Goal: Task Accomplishment & Management: Complete application form

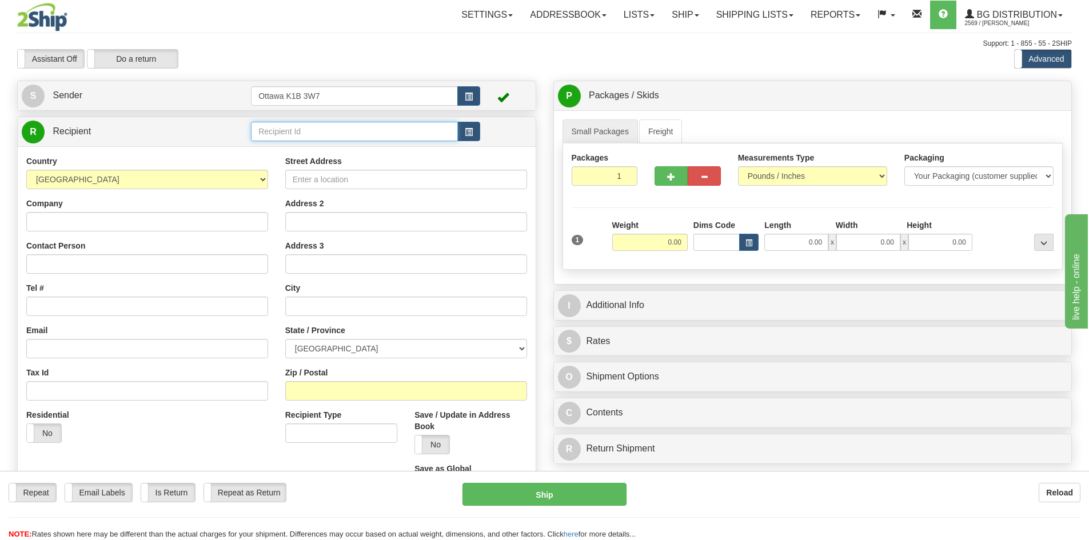
click at [293, 140] on input "text" at bounding box center [354, 131] width 207 height 19
type input "910331"
click at [513, 58] on div "Assistant On Assistant Off Do a return Do a return Previous Next Standard Advan…" at bounding box center [545, 58] width 1072 height 19
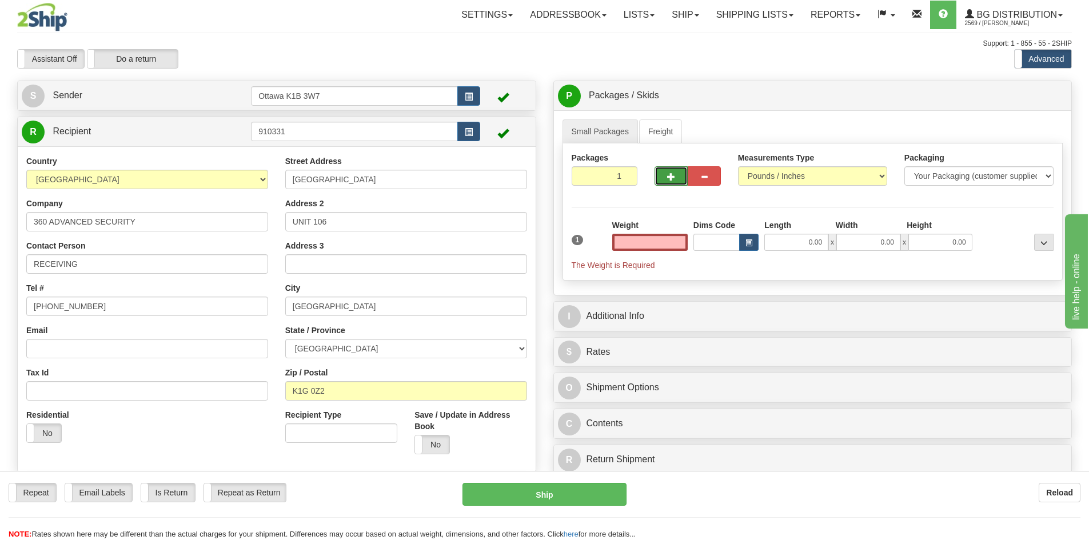
type input "0.00"
click at [664, 181] on button "button" at bounding box center [671, 175] width 33 height 19
type input "2"
click at [1020, 90] on label "Pack / Skid Level Pack.." at bounding box center [1034, 95] width 65 height 17
radio input "true"
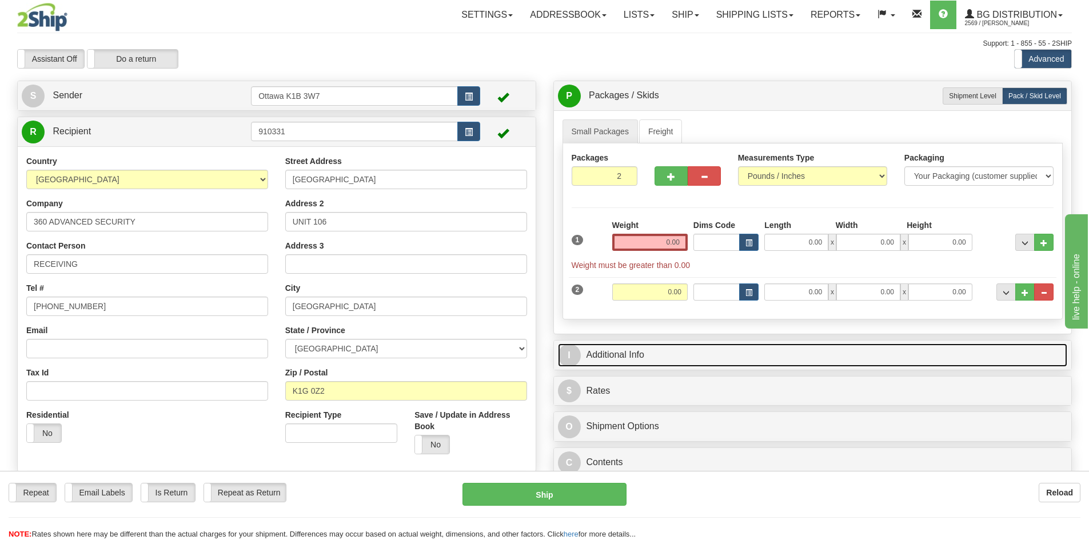
click at [677, 359] on link "I Additional Info" at bounding box center [813, 355] width 510 height 23
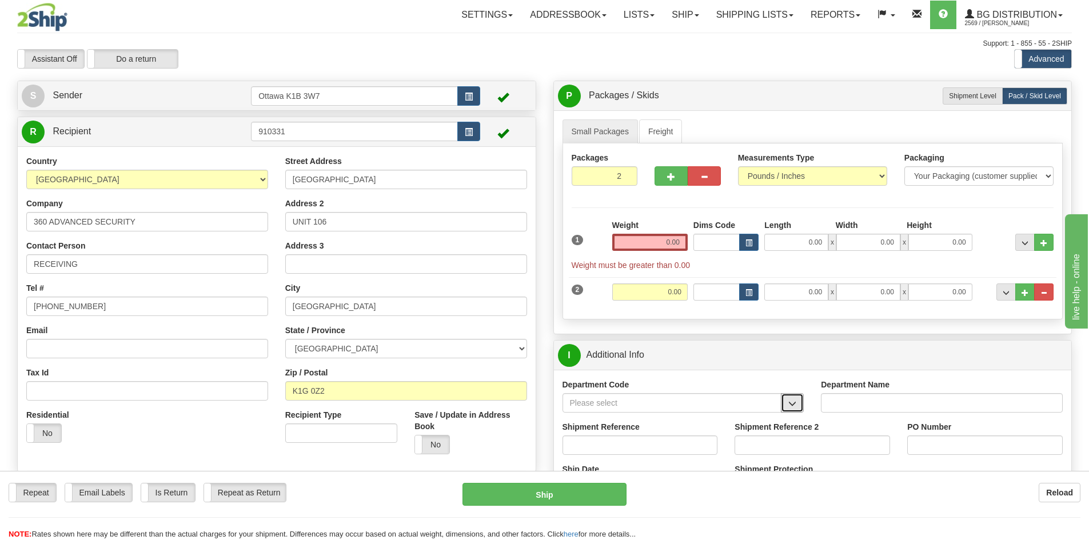
click at [792, 406] on span "button" at bounding box center [792, 403] width 8 height 7
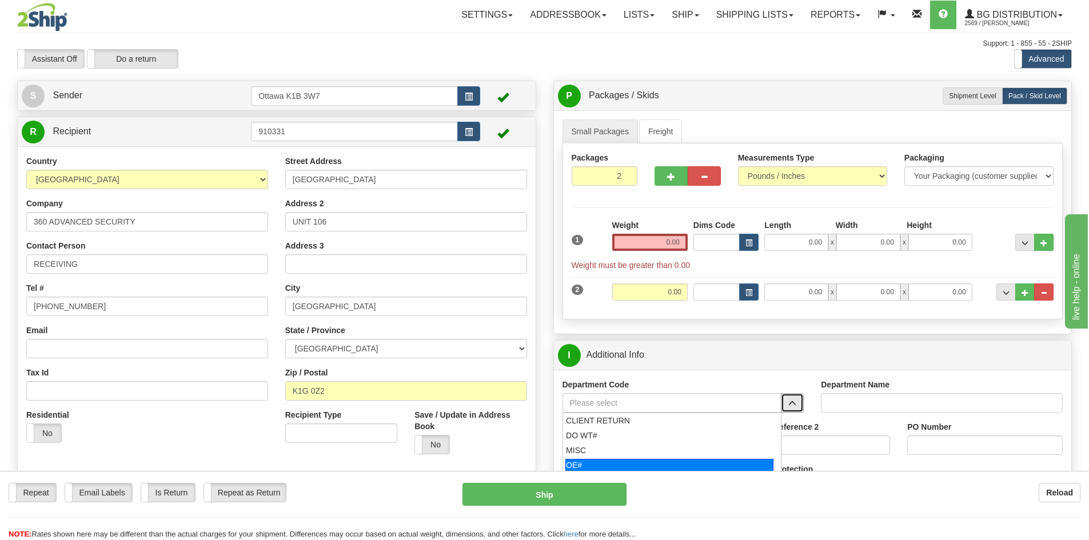
click at [635, 465] on div "OE#" at bounding box center [669, 465] width 208 height 13
type input "OE#"
type input "ORDERS"
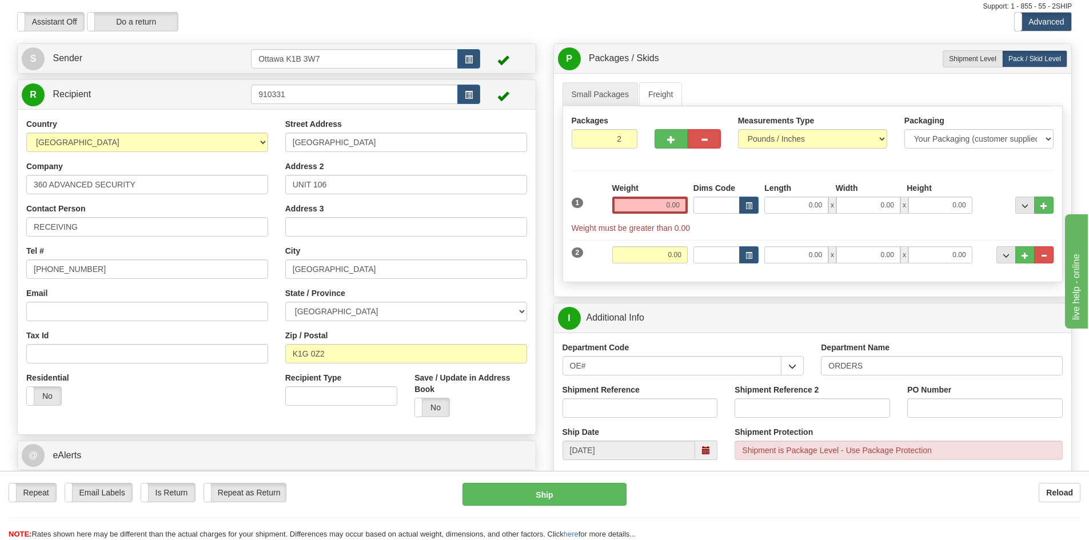
scroll to position [57, 0]
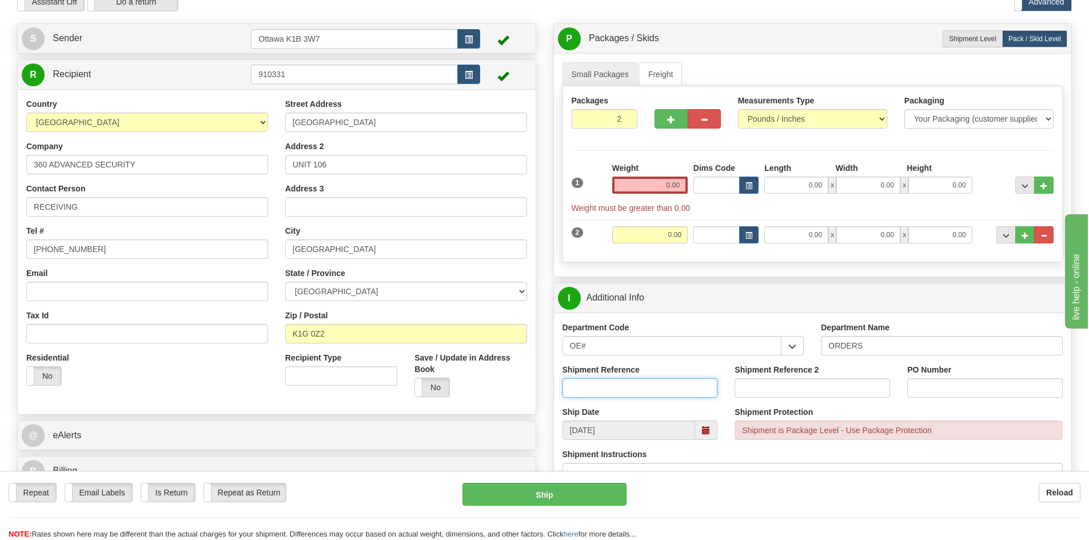
click at [629, 388] on input "Shipment Reference" at bounding box center [641, 387] width 156 height 19
type input "10202761-00"
type input "25034"
click at [663, 188] on input "0.00" at bounding box center [649, 185] width 75 height 17
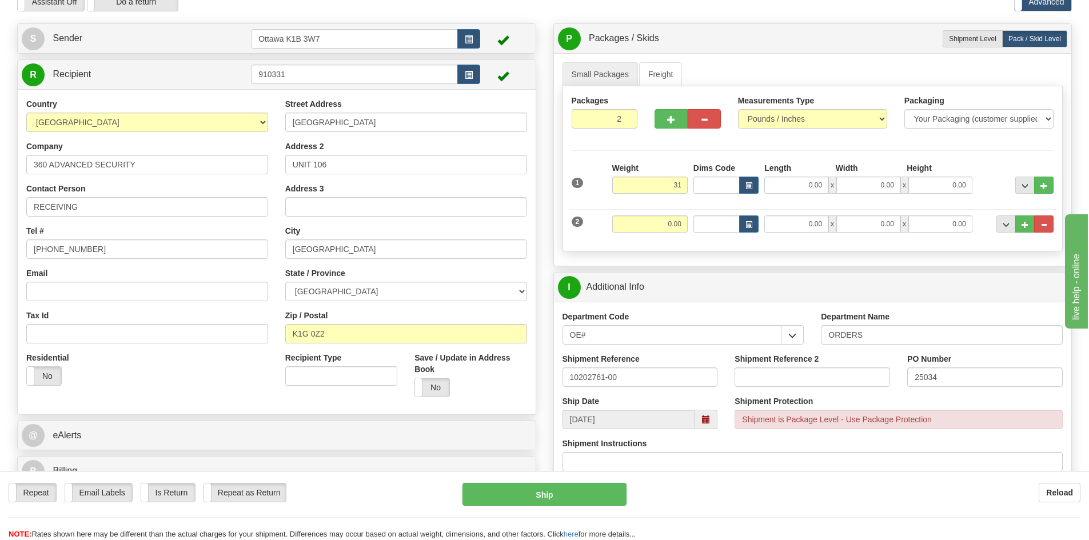
type input "31.00"
click at [780, 202] on div at bounding box center [813, 202] width 488 height 1
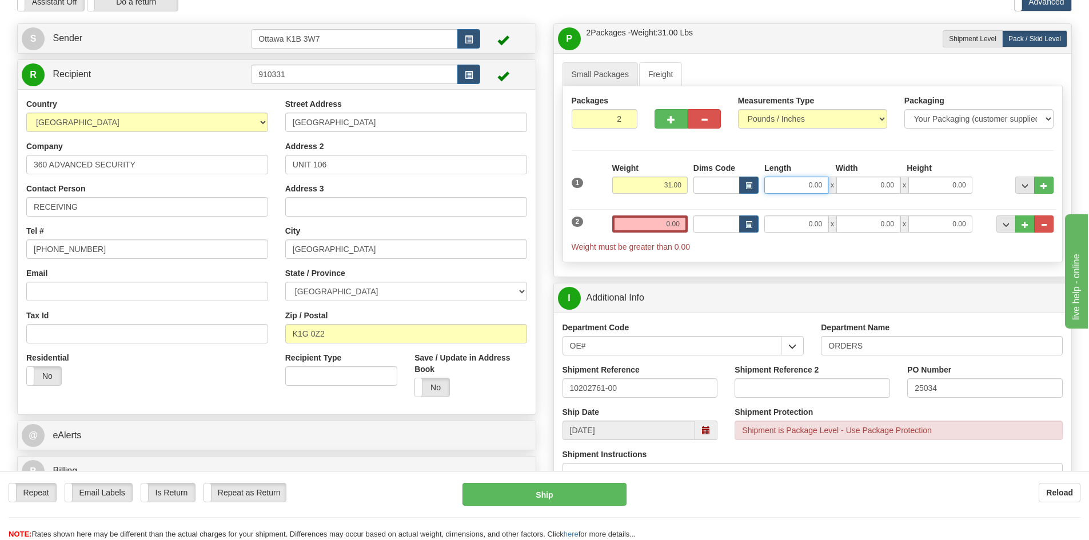
click at [786, 182] on input "0.00" at bounding box center [796, 185] width 64 height 17
type input "48.00"
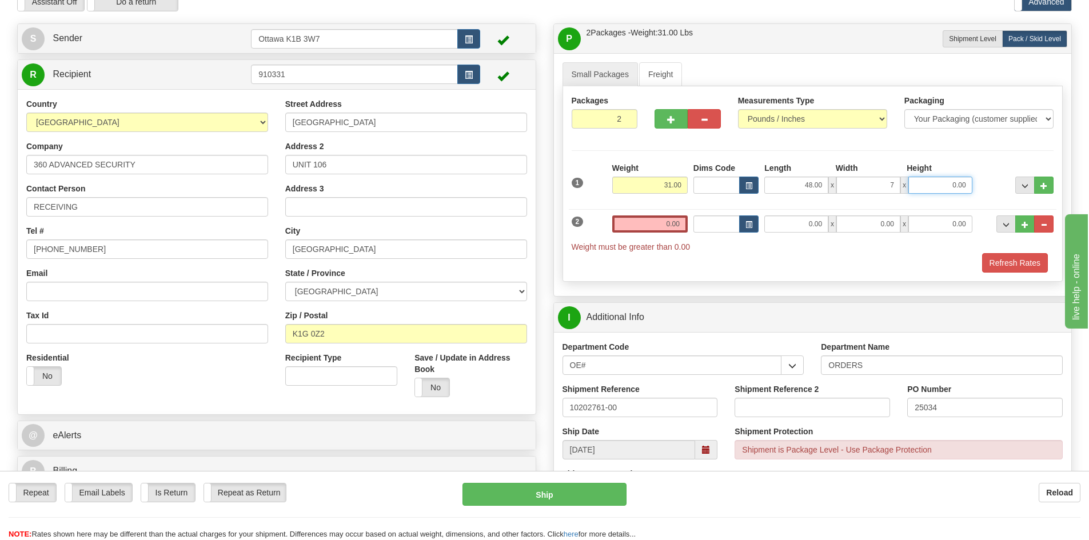
type input "7.00"
type input "10.50"
click at [1041, 187] on span "..." at bounding box center [1044, 186] width 7 height 6
type input "3"
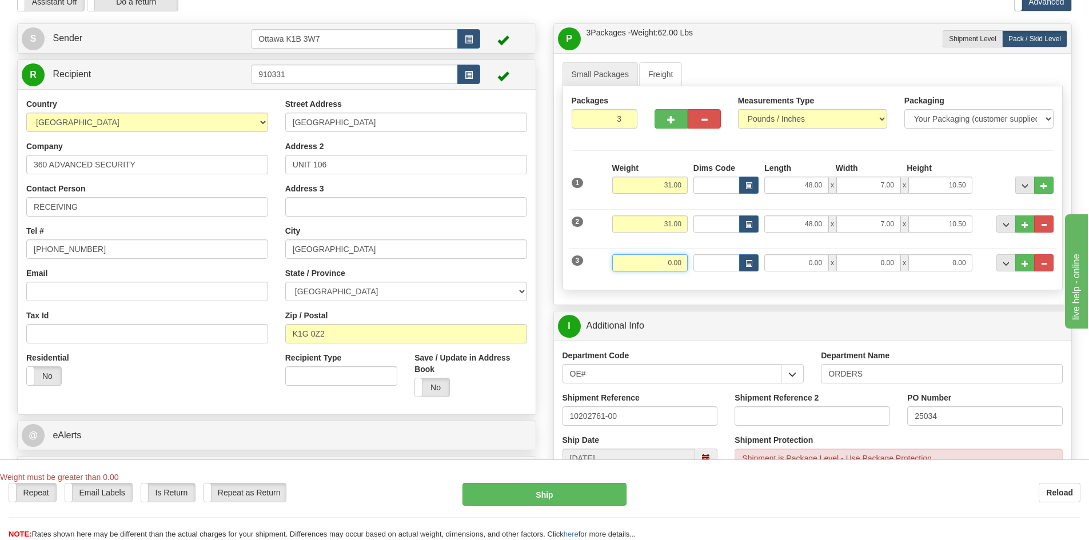
click at [661, 256] on input "0.00" at bounding box center [649, 262] width 75 height 17
type input "28.00"
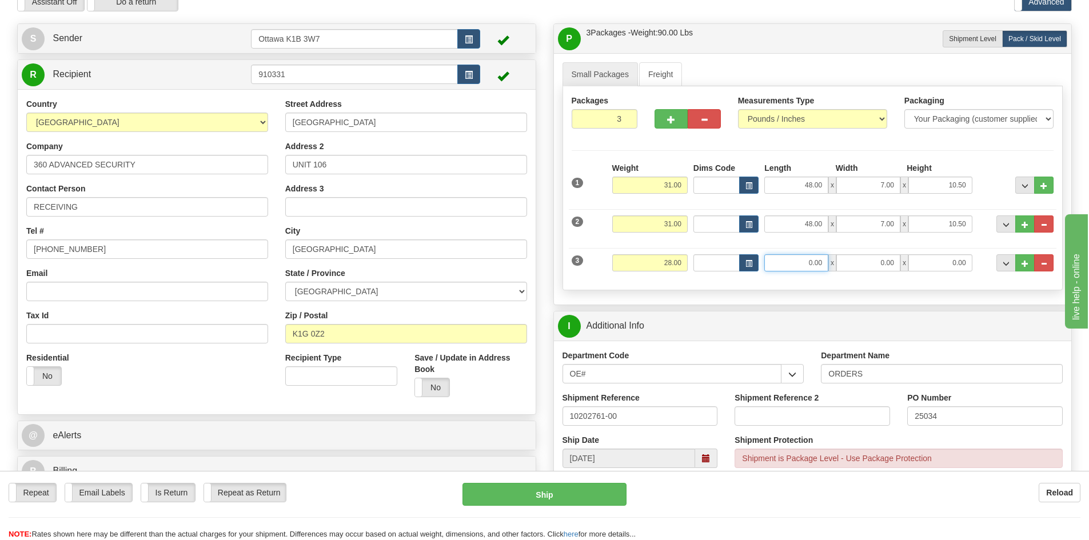
click at [792, 260] on input "0.00" at bounding box center [796, 262] width 64 height 17
type input "28.00"
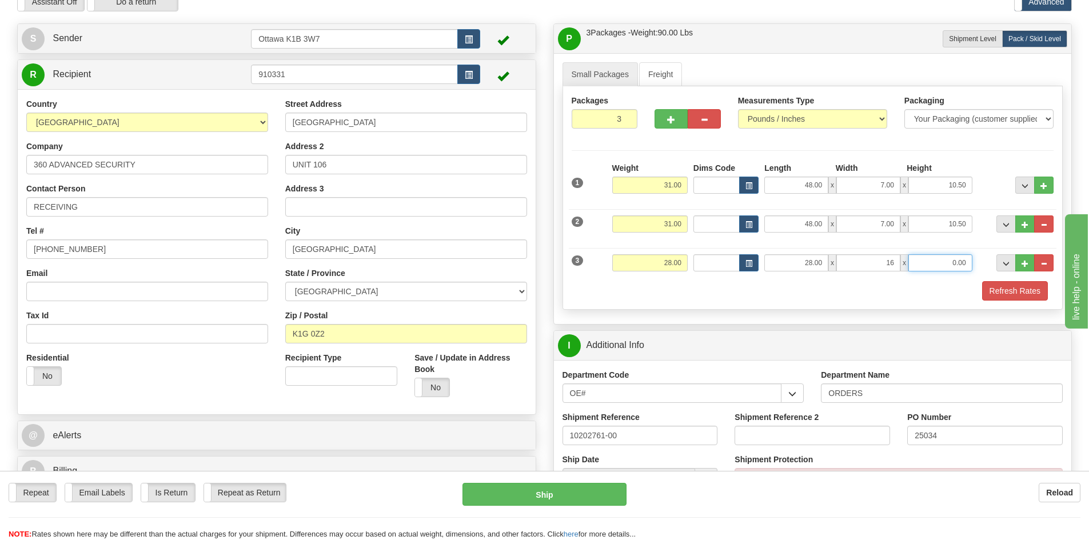
type input "16.00"
type input "4.50"
drag, startPoint x: 601, startPoint y: 118, endPoint x: 720, endPoint y: 165, distance: 128.0
click at [709, 156] on div "Packages 3 3 Measurements Type" at bounding box center [813, 198] width 501 height 224
type input "6"
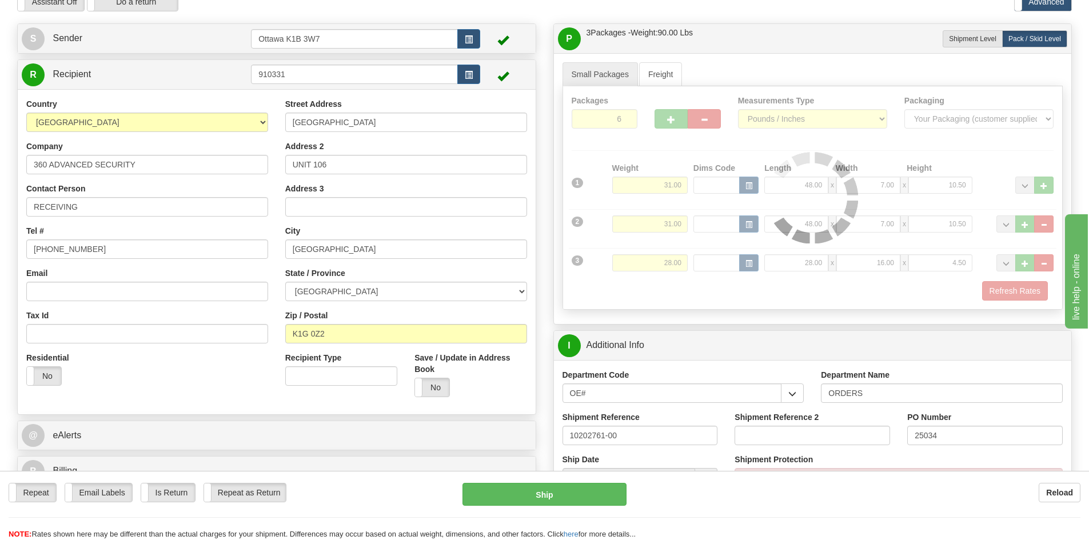
click at [709, 140] on div "Packages 6 3 Measurements Type" at bounding box center [813, 198] width 501 height 224
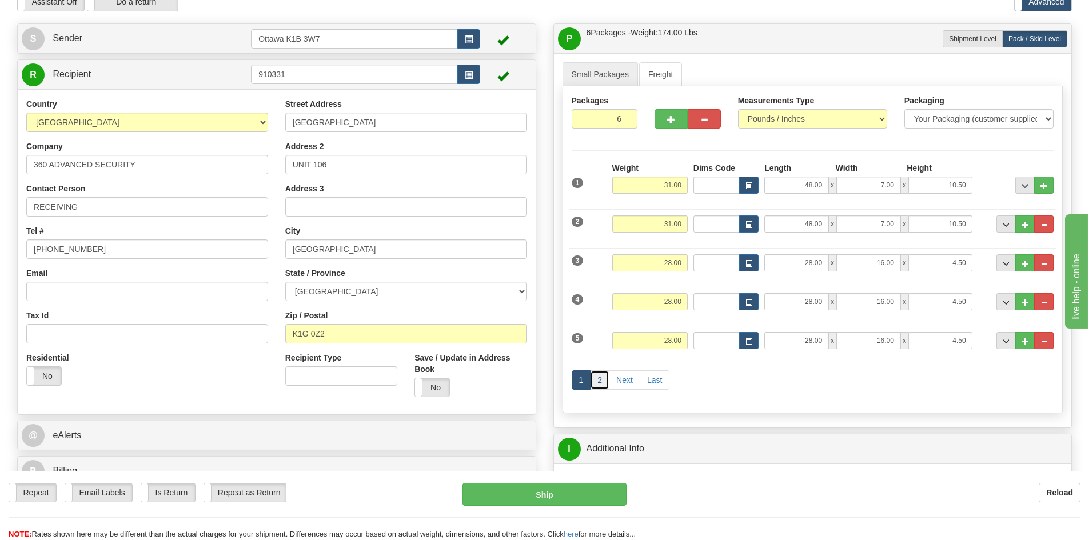
click at [599, 380] on link "2" at bounding box center [599, 379] width 19 height 19
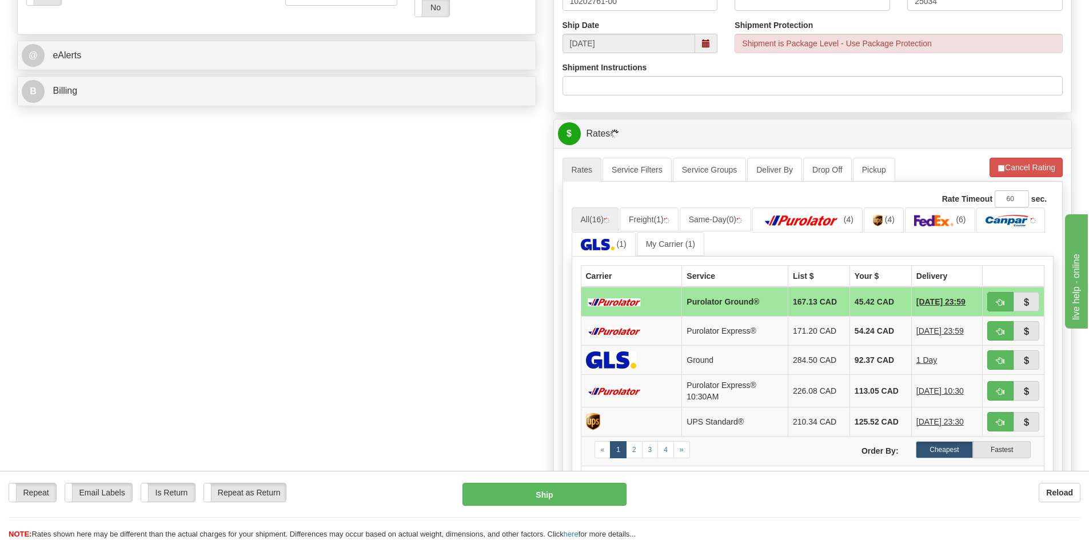
scroll to position [457, 0]
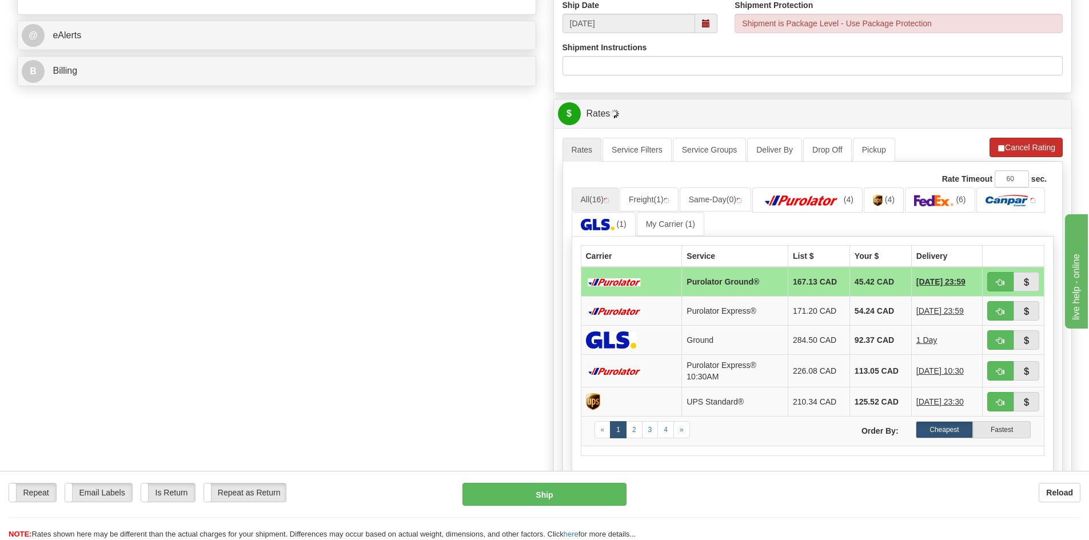
click at [1004, 152] on li "Refresh Rates Cancel Rating" at bounding box center [1026, 147] width 73 height 19
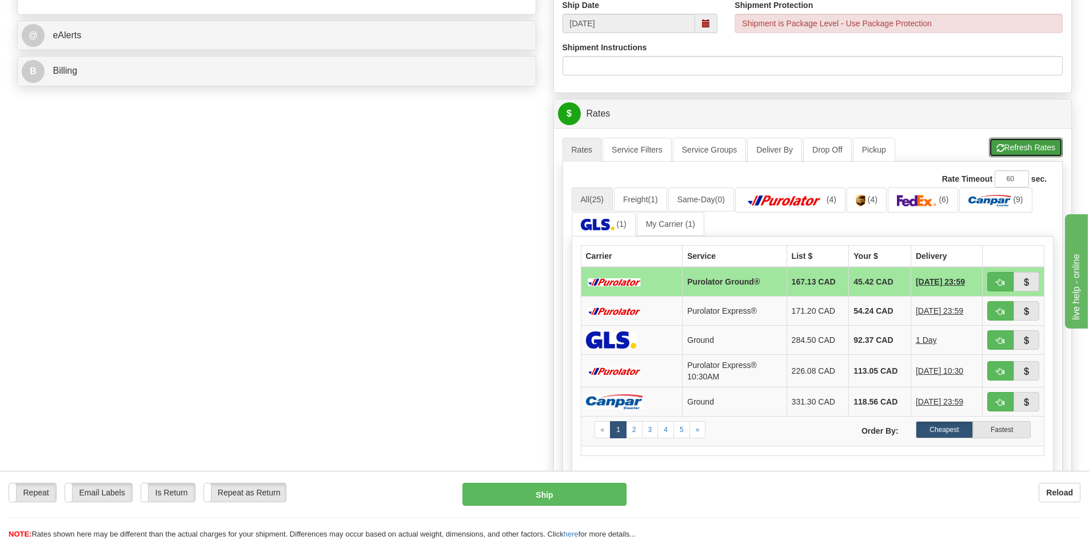
click at [1004, 152] on button "Refresh Rates" at bounding box center [1026, 147] width 74 height 19
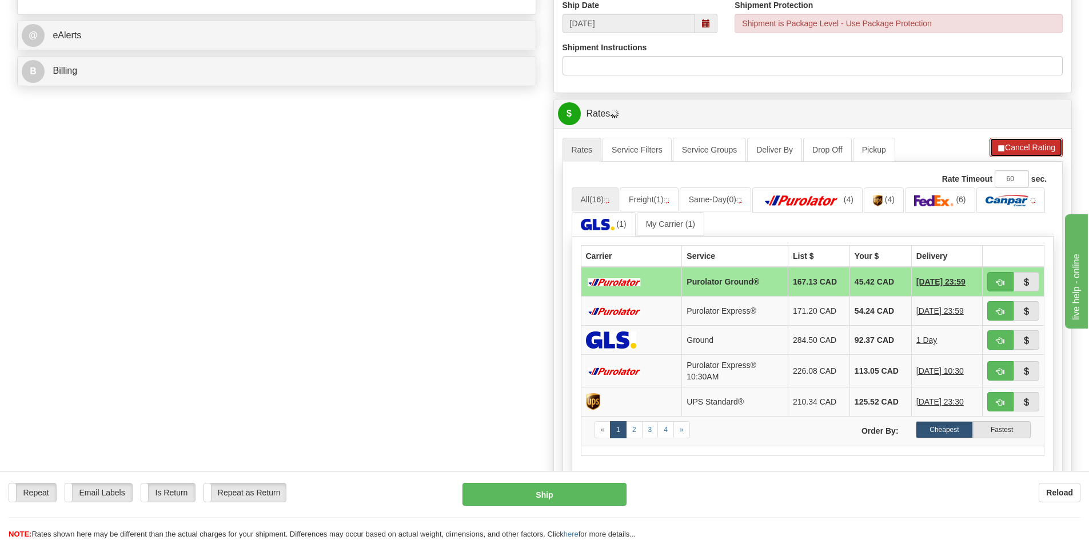
click at [1000, 157] on button "Cancel Rating" at bounding box center [1026, 147] width 73 height 19
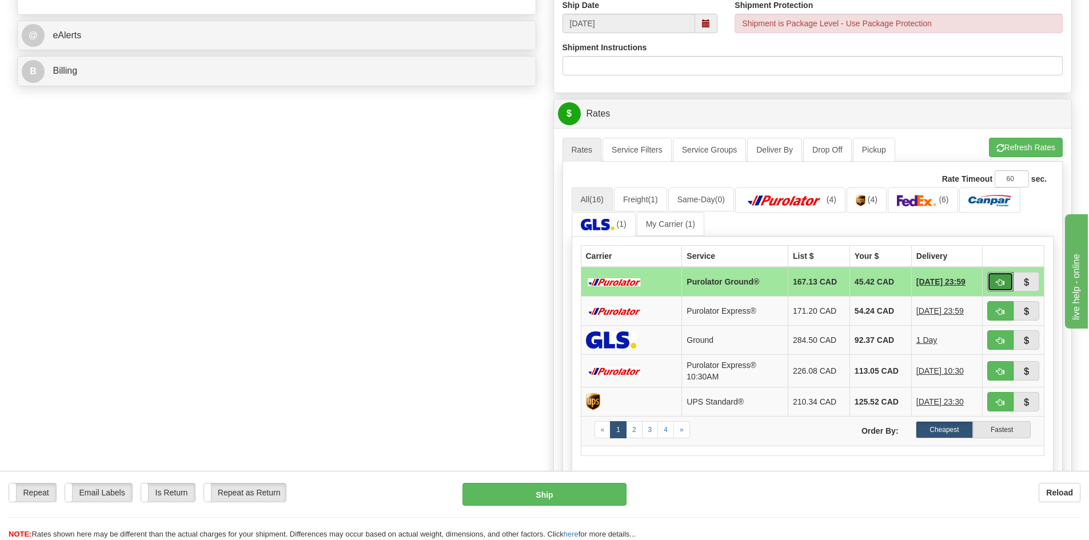
click at [1000, 280] on span "button" at bounding box center [1000, 282] width 8 height 7
type input "260"
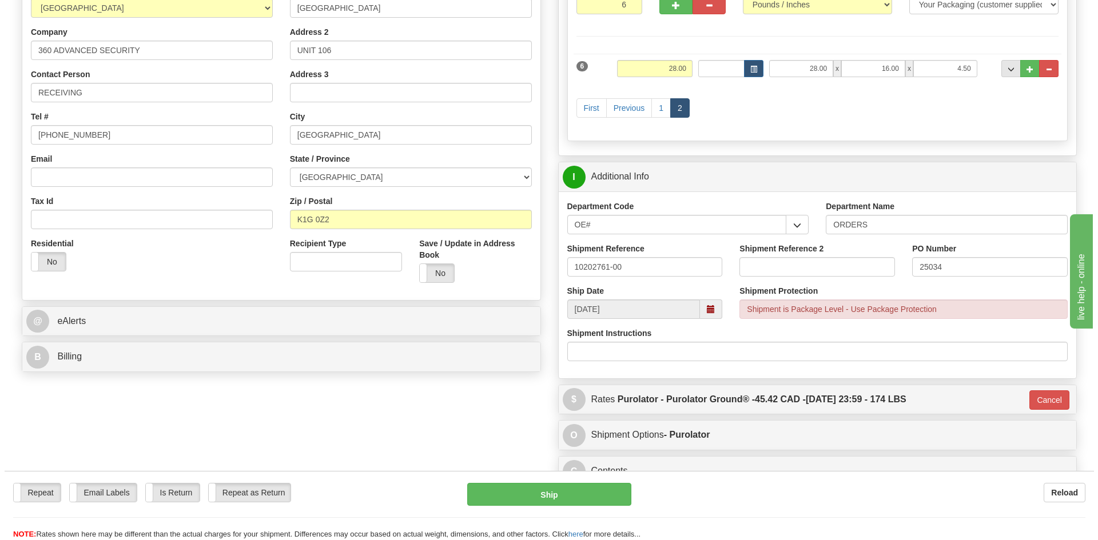
scroll to position [114, 0]
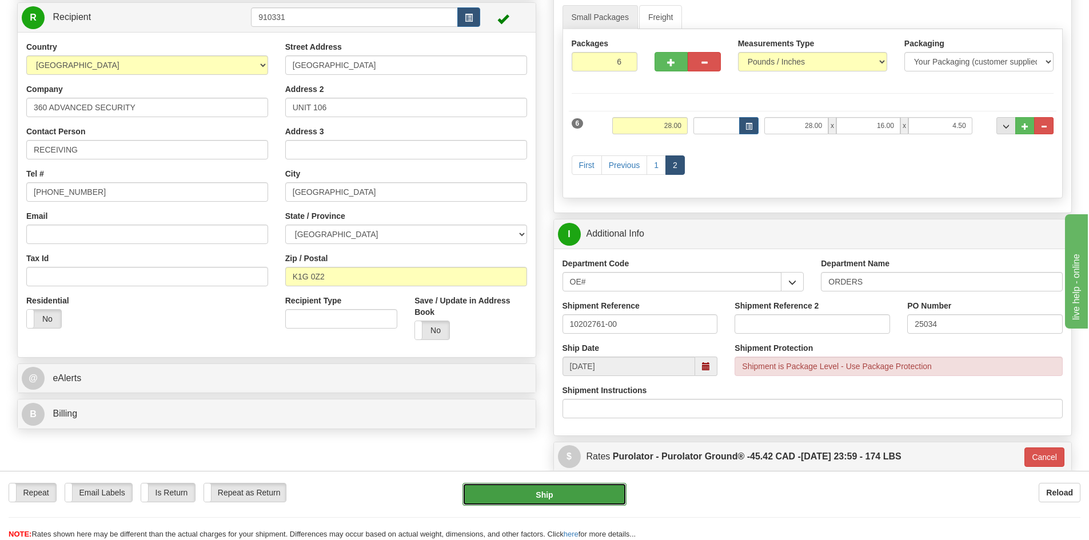
click at [567, 501] on button "Ship" at bounding box center [545, 494] width 164 height 23
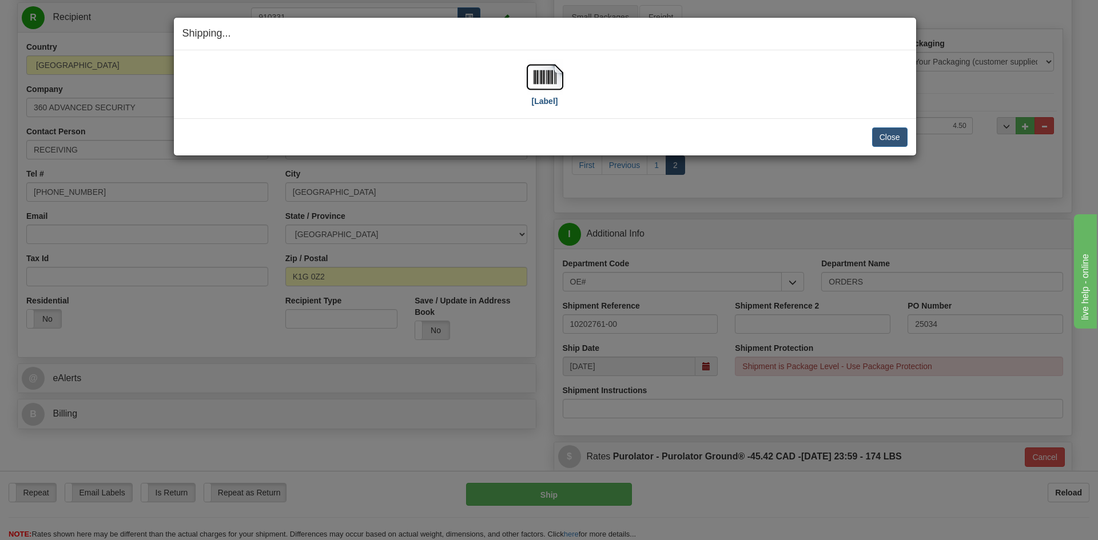
drag, startPoint x: 548, startPoint y: 109, endPoint x: 546, endPoint y: 101, distance: 8.3
click at [547, 104] on div "[Label]" at bounding box center [545, 84] width 37 height 51
click at [544, 97] on label "[Label]" at bounding box center [545, 100] width 26 height 11
